Goal: Navigation & Orientation: Find specific page/section

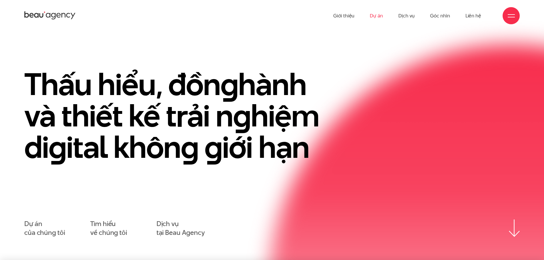
click at [377, 17] on link "Dự án" at bounding box center [376, 15] width 13 height 31
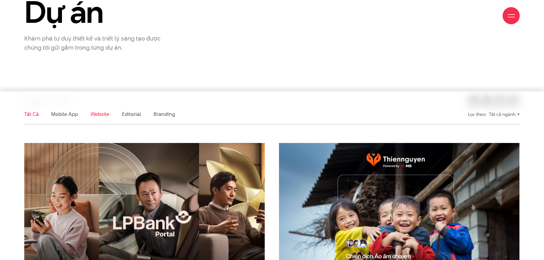
click at [95, 115] on link "Website" at bounding box center [100, 114] width 19 height 7
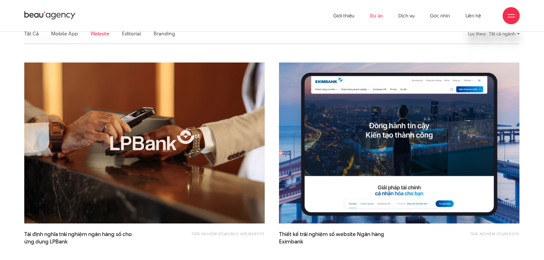
scroll to position [133, 0]
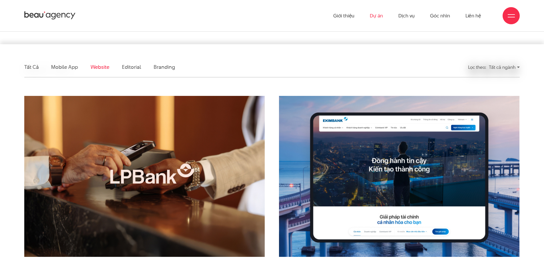
click at [513, 67] on div "Tất cả ngành" at bounding box center [504, 67] width 31 height 10
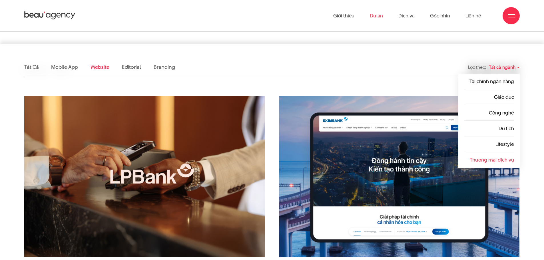
click at [501, 159] on link "Thương mại dịch vụ" at bounding box center [492, 160] width 44 height 7
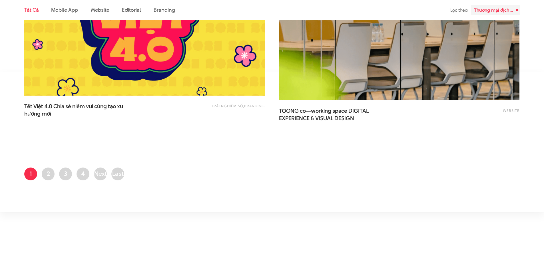
scroll to position [1343, 0]
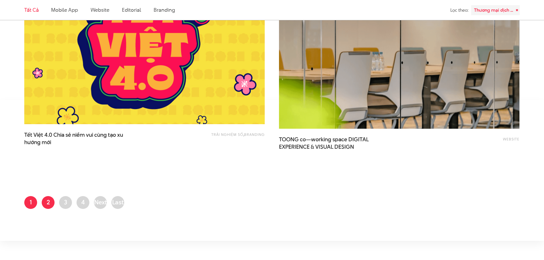
click at [48, 202] on link "Trang 2" at bounding box center [48, 202] width 13 height 13
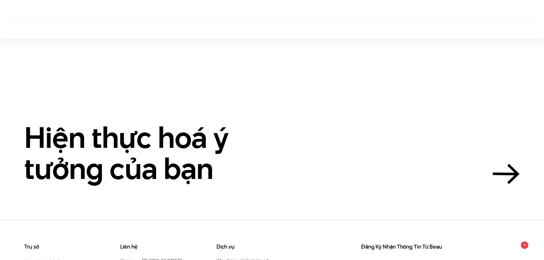
scroll to position [343, 0]
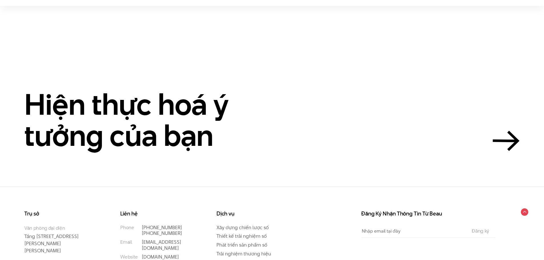
click at [167, 162] on section "Hiện thực hoá ý tưởng của bạn" at bounding box center [272, 96] width 544 height 181
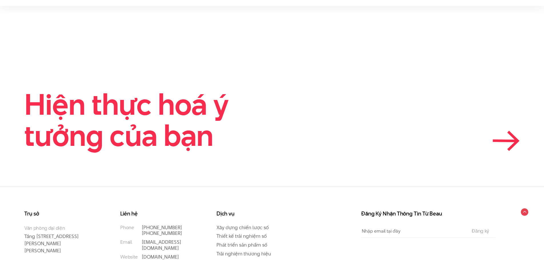
click at [352, 96] on link "Hiện thực hoá ý tưởng của bạn" at bounding box center [272, 120] width 496 height 63
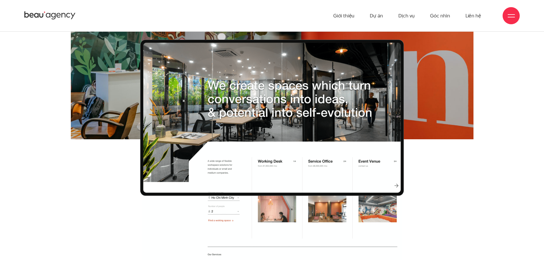
scroll to position [3286, 0]
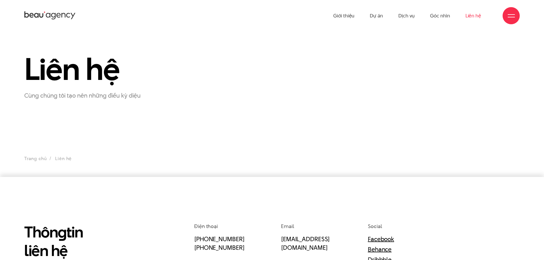
click at [48, 11] on icon at bounding box center [49, 16] width 51 height 10
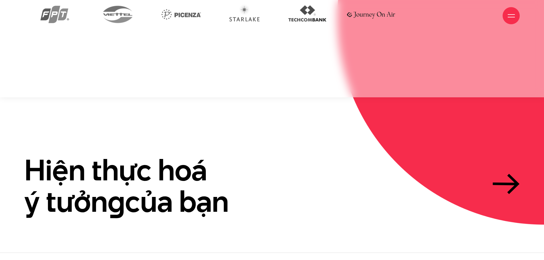
scroll to position [1686, 0]
